Goal: Information Seeking & Learning: Learn about a topic

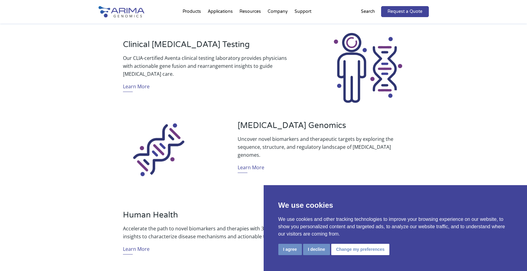
scroll to position [237, 0]
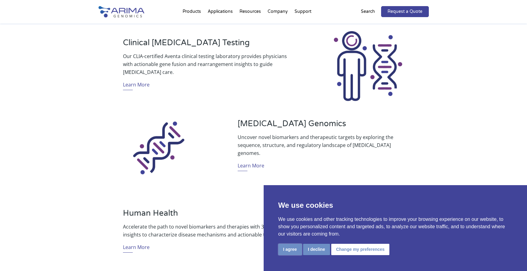
click at [293, 251] on button "I agree" at bounding box center [290, 249] width 24 height 11
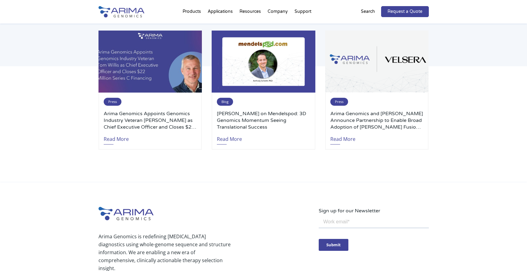
scroll to position [1330, 0]
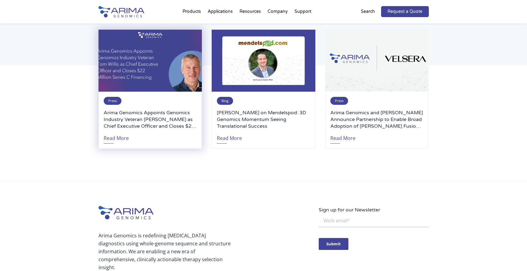
click at [154, 112] on h3 "Arima Genomics Appoints Genomics Industry Veteran Tom Willis as Chief Executive…" at bounding box center [150, 119] width 93 height 20
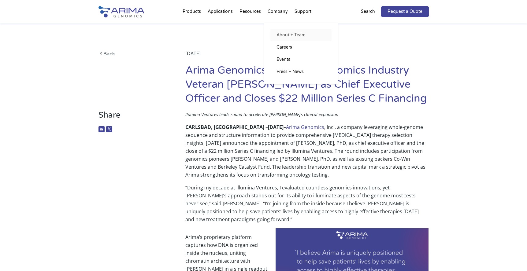
click at [285, 37] on link "About + Team" at bounding box center [300, 35] width 61 height 12
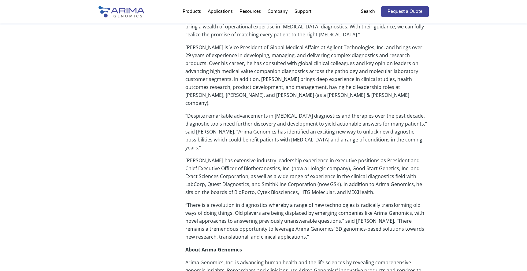
scroll to position [155, 0]
